Goal: Task Accomplishment & Management: Manage account settings

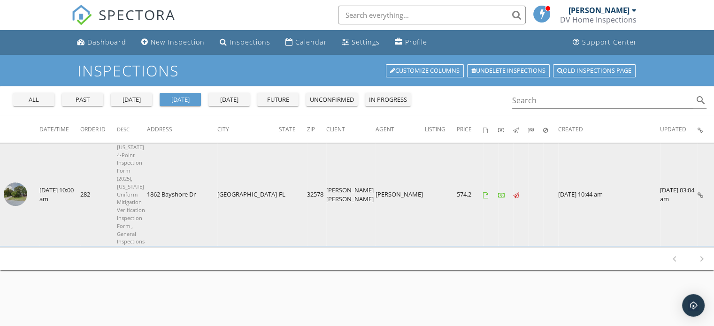
click at [217, 157] on td "1862 Bayshore Dr" at bounding box center [182, 194] width 70 height 103
click at [217, 161] on td "1862 Bayshore Dr" at bounding box center [182, 194] width 70 height 103
click at [217, 158] on td "1862 Bayshore Dr" at bounding box center [182, 194] width 70 height 103
click at [217, 161] on td "1862 Bayshore Dr" at bounding box center [182, 194] width 70 height 103
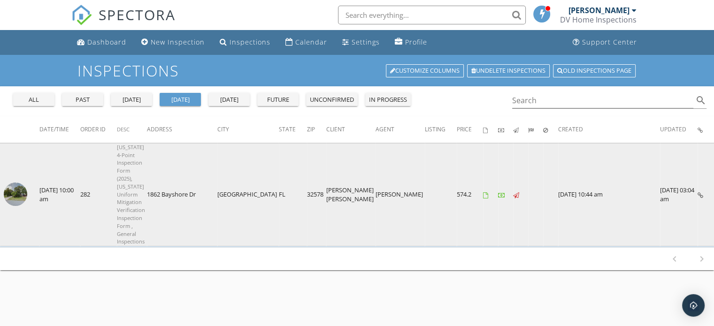
click at [9, 183] on img at bounding box center [15, 194] width 23 height 23
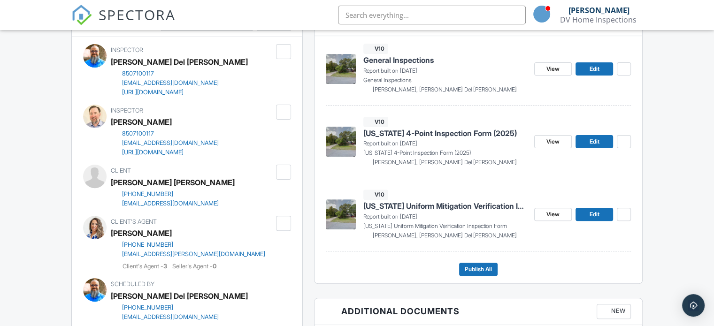
scroll to position [218, 0]
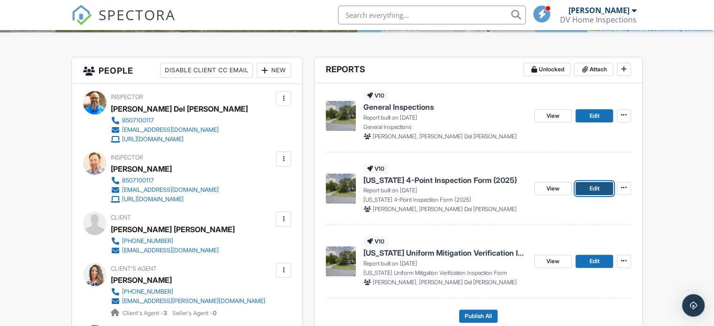
click at [591, 193] on link "Edit" at bounding box center [594, 188] width 38 height 13
